Goal: Find specific page/section: Find specific page/section

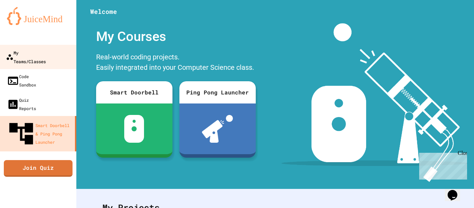
click at [8, 53] on icon at bounding box center [10, 57] width 8 height 8
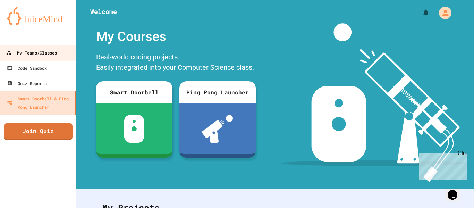
click at [32, 56] on div "My Teams/Classes" at bounding box center [31, 53] width 51 height 9
